Goal: Task Accomplishment & Management: Use online tool/utility

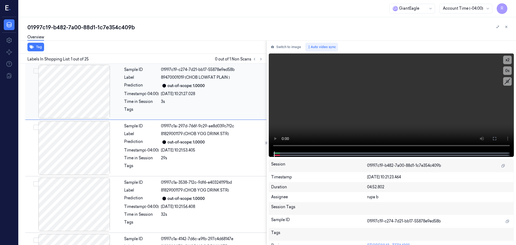
click at [262, 65] on div "Sample ID 01997c19-c274-7d21-bb17-55878e9ed58b Label 89470001019 (CHOB LOWFAT P…" at bounding box center [193, 92] width 143 height 54
click at [298, 47] on button "Switch to image" at bounding box center [286, 47] width 34 height 9
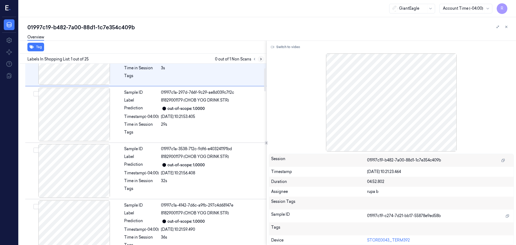
click at [262, 61] on button at bounding box center [261, 59] width 6 height 6
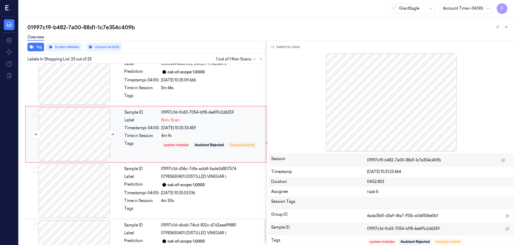
click at [58, 131] on div at bounding box center [75, 134] width 96 height 54
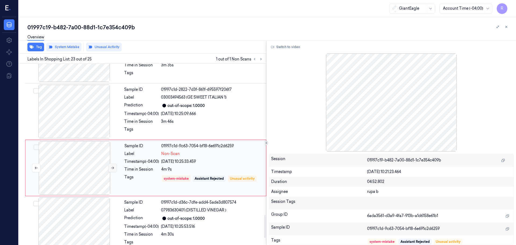
click at [109, 164] on button at bounding box center [112, 168] width 9 height 9
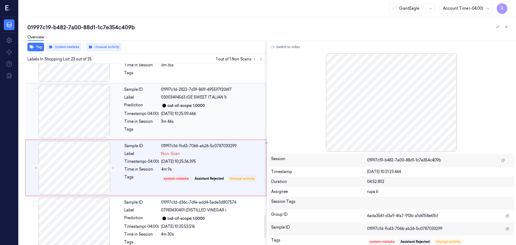
click at [86, 103] on div at bounding box center [74, 112] width 96 height 54
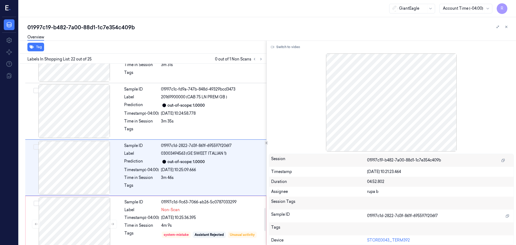
scroll to position [1122, 0]
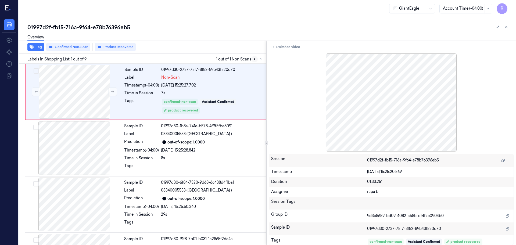
click at [257, 59] on button at bounding box center [254, 59] width 6 height 6
click at [91, 103] on div at bounding box center [75, 92] width 96 height 54
click at [96, 144] on div at bounding box center [74, 148] width 96 height 54
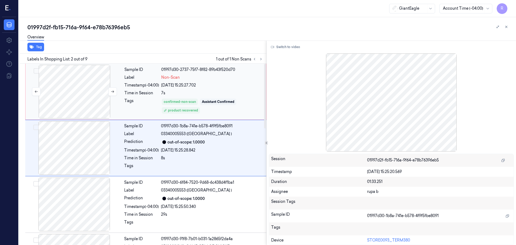
click at [85, 91] on div at bounding box center [75, 92] width 96 height 54
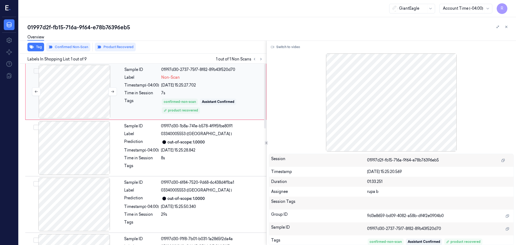
click at [84, 107] on div at bounding box center [75, 92] width 96 height 54
click at [79, 144] on div at bounding box center [74, 148] width 96 height 54
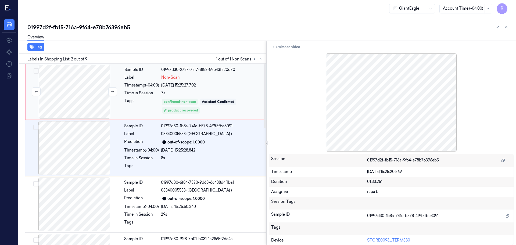
click at [80, 95] on div at bounding box center [75, 92] width 96 height 54
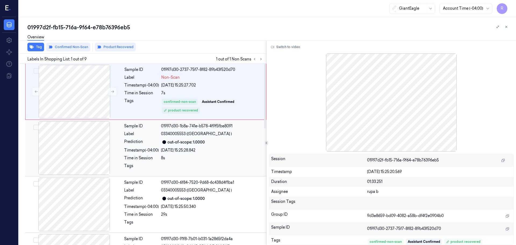
click at [79, 144] on div at bounding box center [74, 148] width 96 height 54
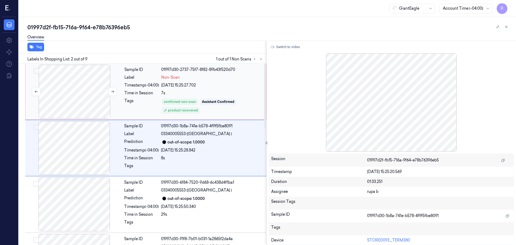
click at [72, 92] on div at bounding box center [75, 92] width 96 height 54
